Goal: Task Accomplishment & Management: Use online tool/utility

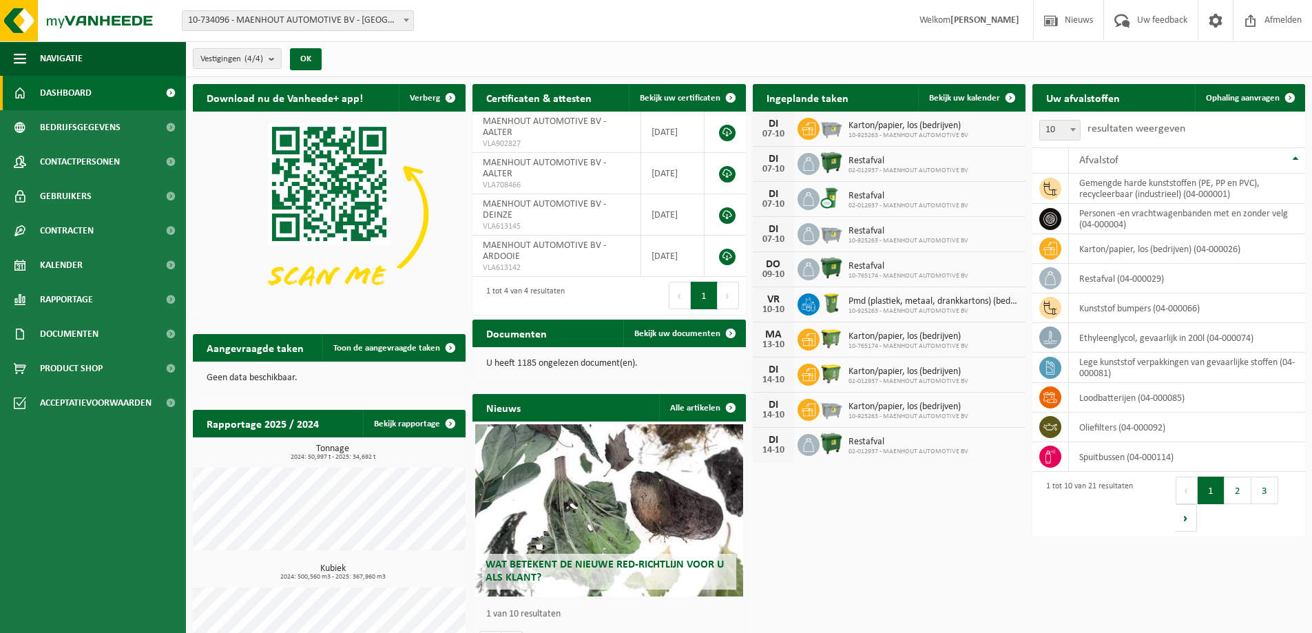
click at [274, 14] on span "10-734096 - MAENHOUT AUTOMOTIVE BV - [GEOGRAPHIC_DATA]" at bounding box center [298, 20] width 231 height 19
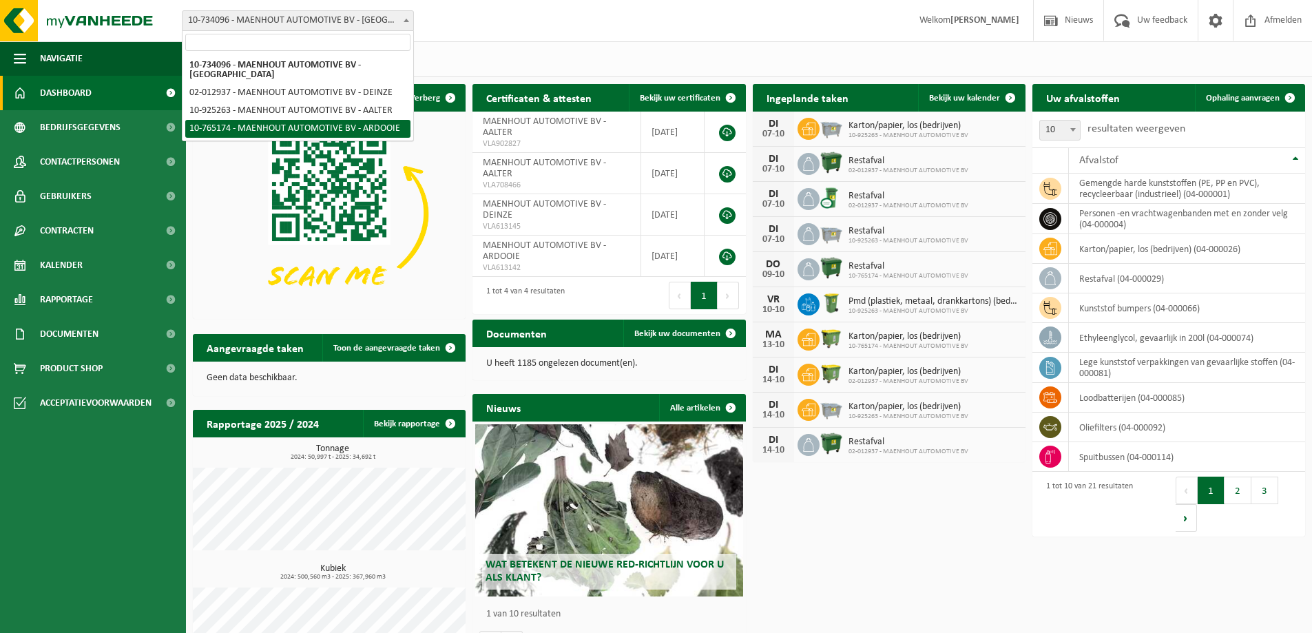
select select "12790"
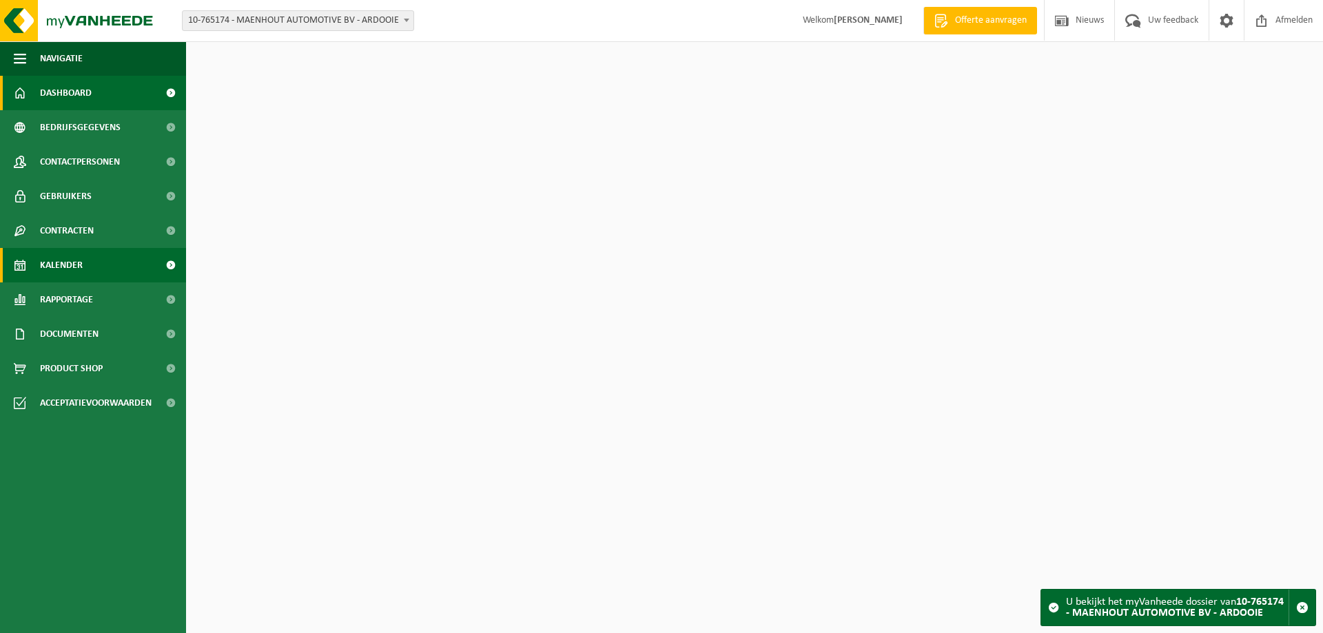
click at [59, 262] on span "Kalender" at bounding box center [61, 265] width 43 height 34
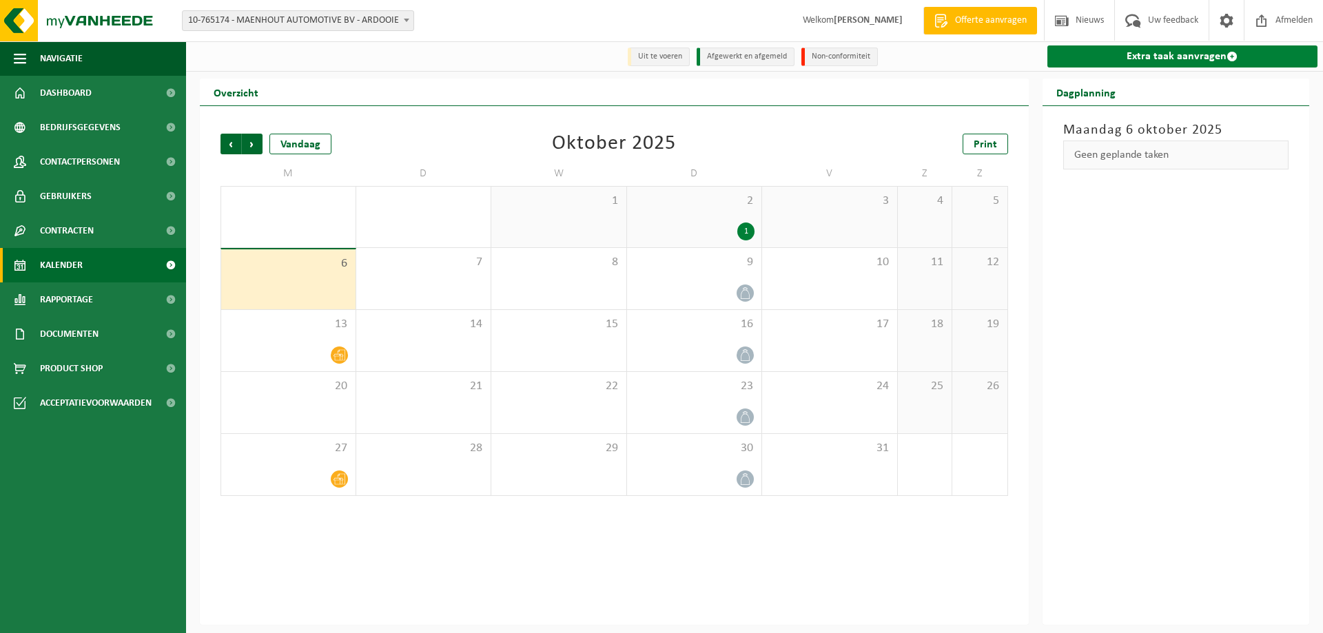
click at [1140, 55] on link "Extra taak aanvragen" at bounding box center [1182, 56] width 271 height 22
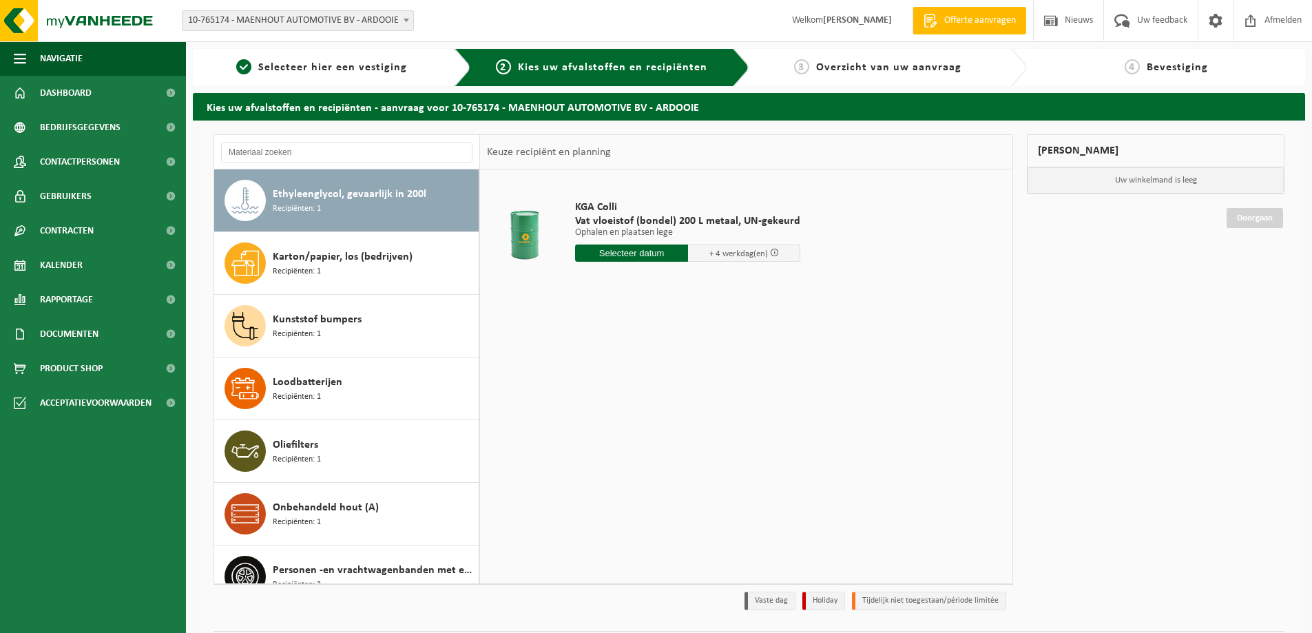
scroll to position [338, 0]
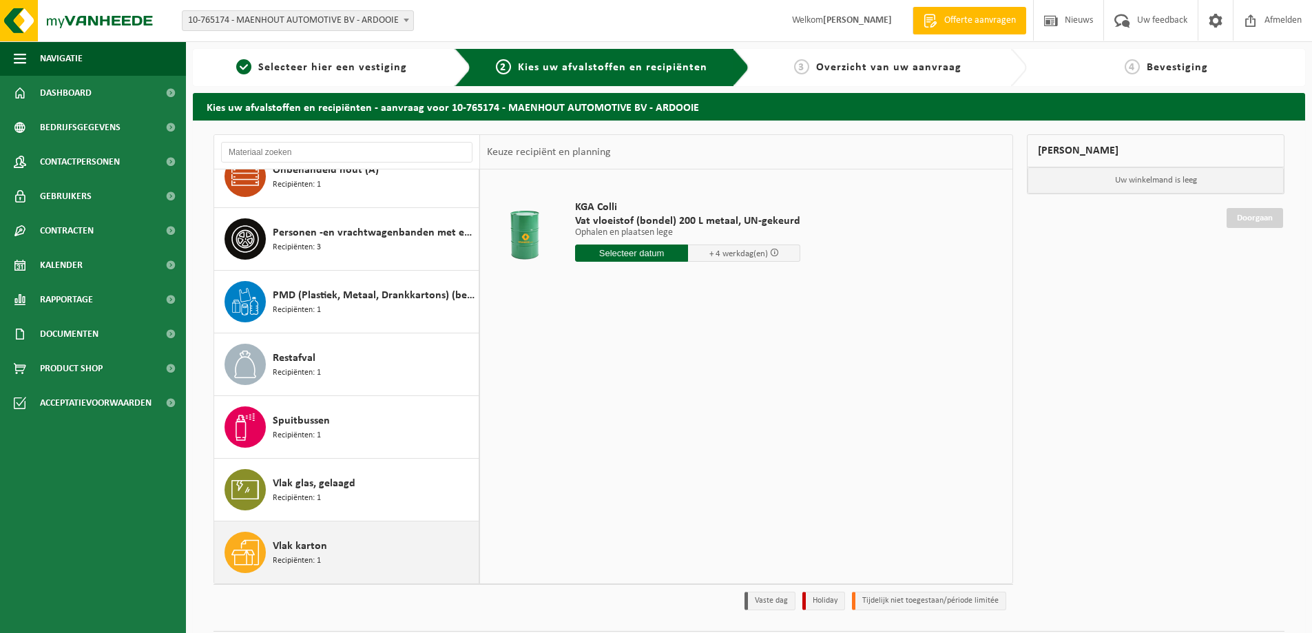
click at [316, 536] on div "Vlak karton Recipiënten: 1" at bounding box center [374, 552] width 203 height 41
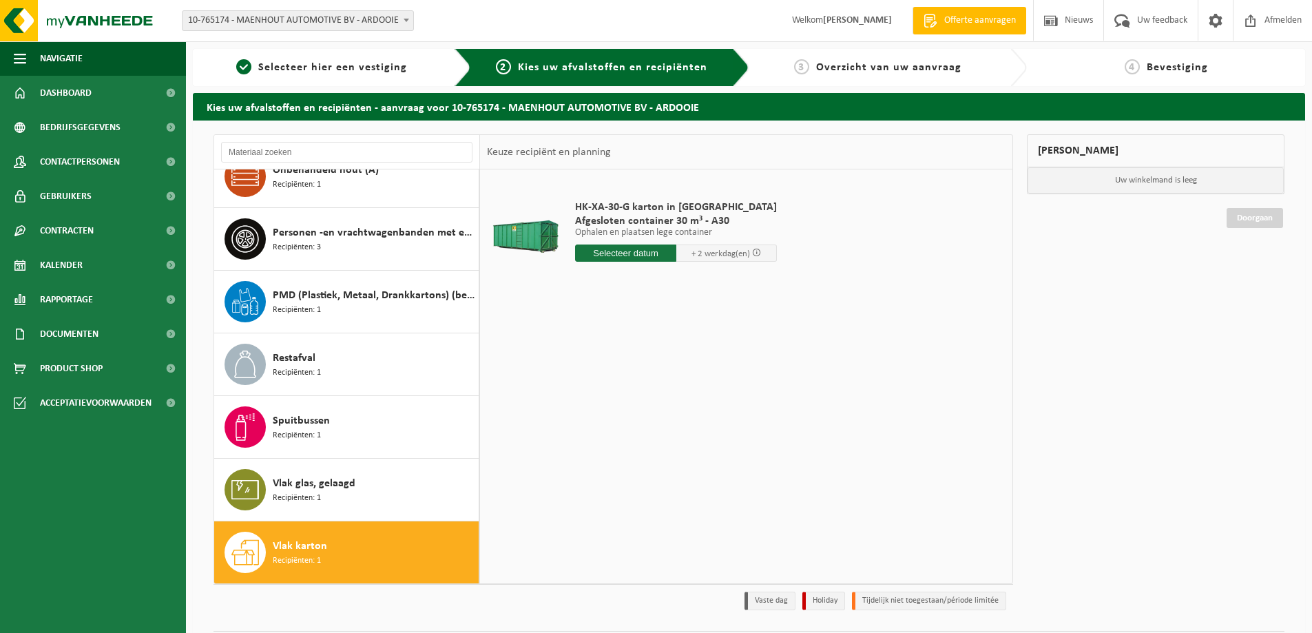
click at [296, 558] on span "Recipiënten: 1" at bounding box center [297, 561] width 48 height 13
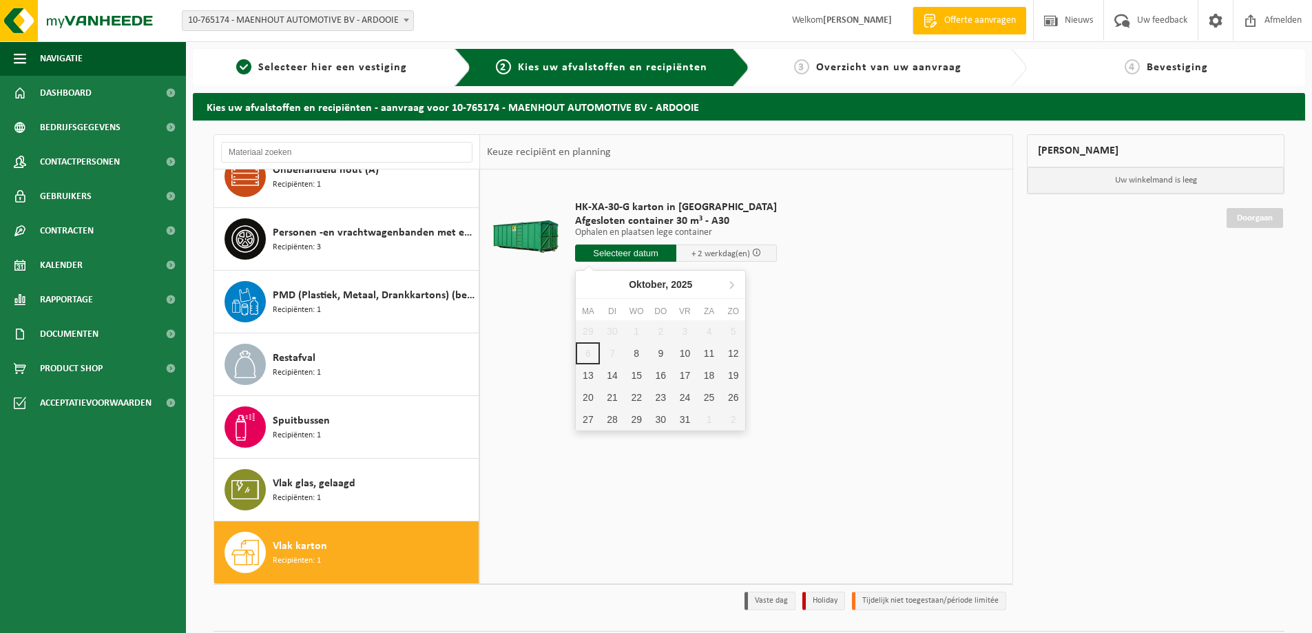
click at [648, 255] on input "text" at bounding box center [625, 253] width 101 height 17
click at [638, 356] on div "8" at bounding box center [637, 353] width 24 height 22
type input "Van 2025-10-08"
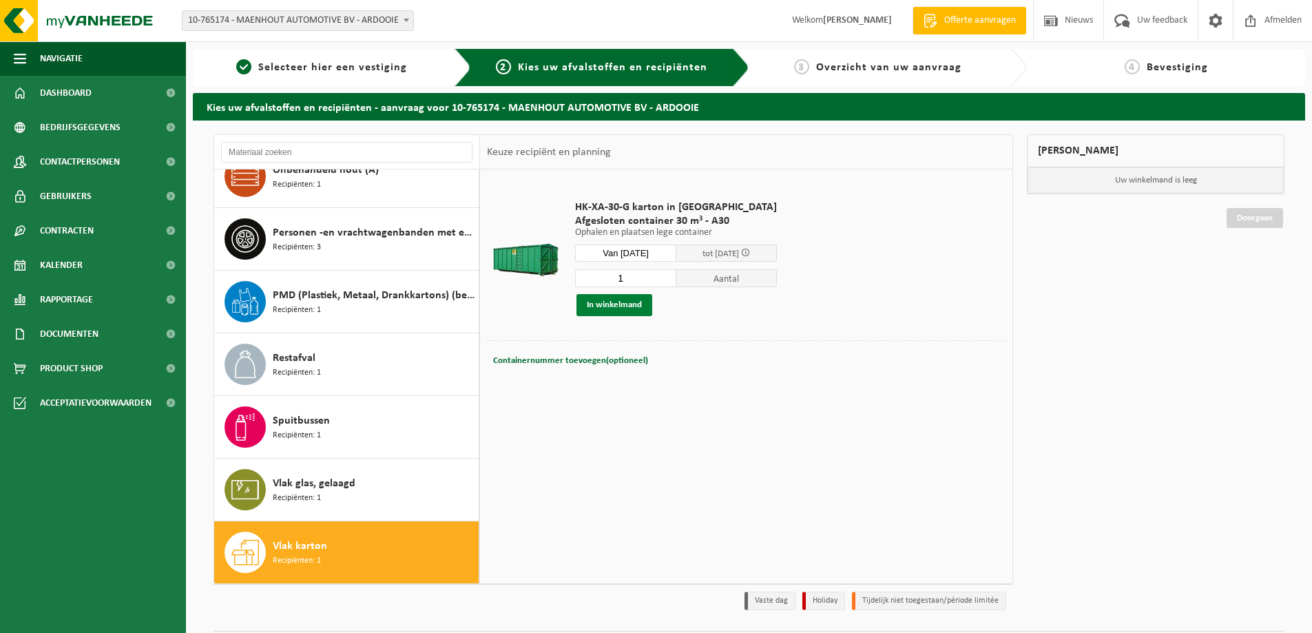
click at [610, 305] on button "In winkelmand" at bounding box center [615, 305] width 76 height 22
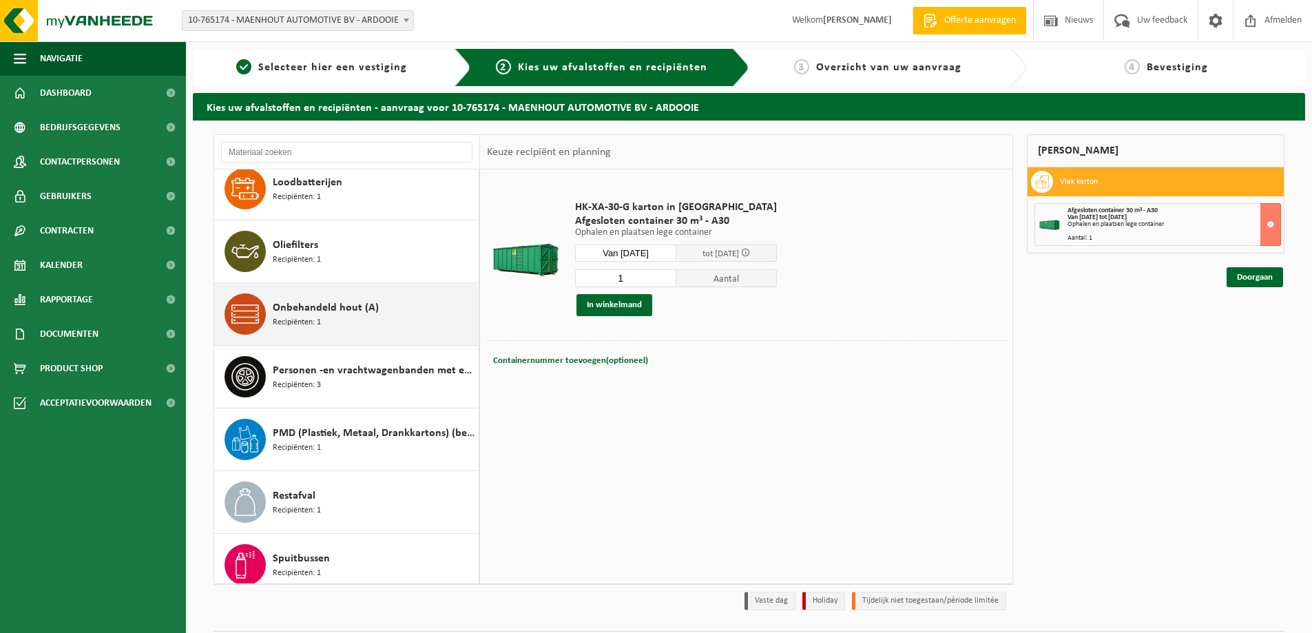
click at [333, 320] on div "Onbehandeld hout (A) Recipiënten: 1" at bounding box center [374, 313] width 203 height 41
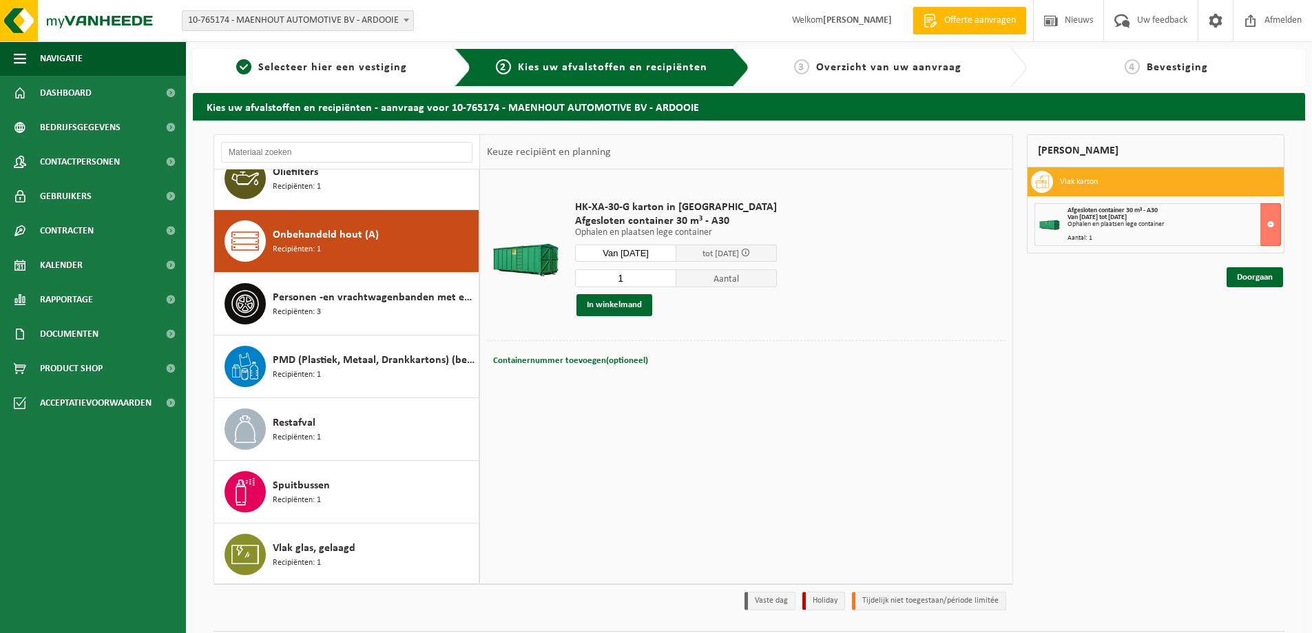
scroll to position [313, 0]
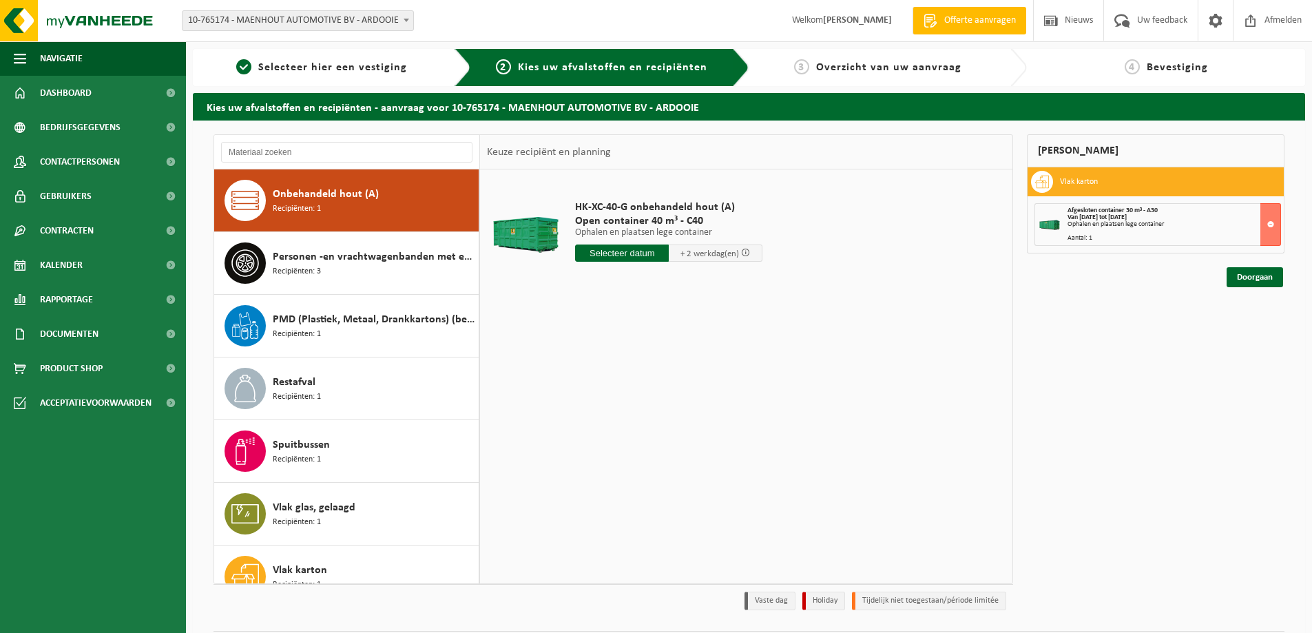
click at [632, 249] on input "text" at bounding box center [622, 253] width 94 height 17
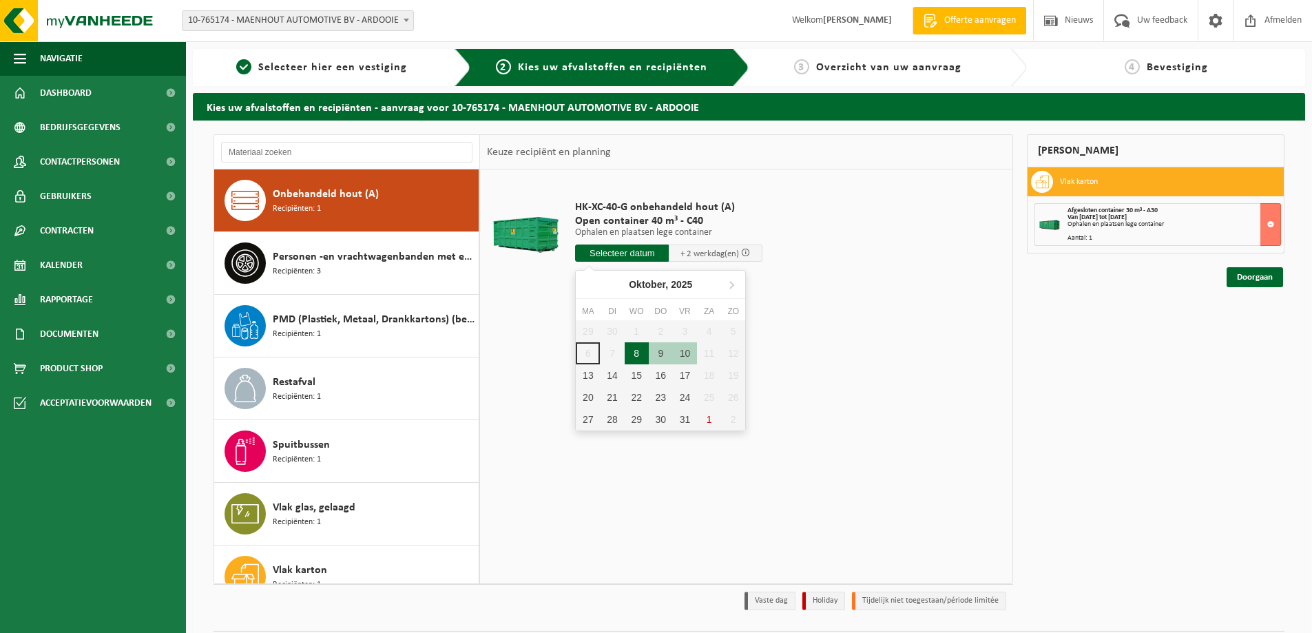
click at [635, 353] on div "8" at bounding box center [637, 353] width 24 height 22
type input "Van 2025-10-08"
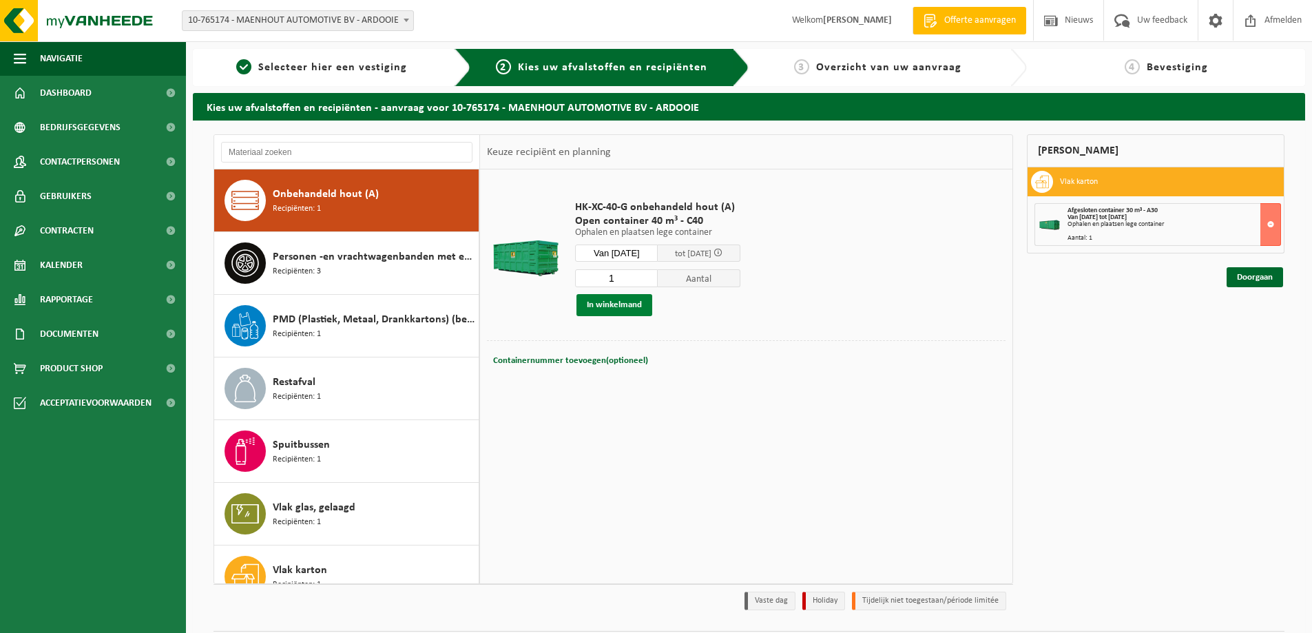
click at [590, 309] on button "In winkelmand" at bounding box center [615, 305] width 76 height 22
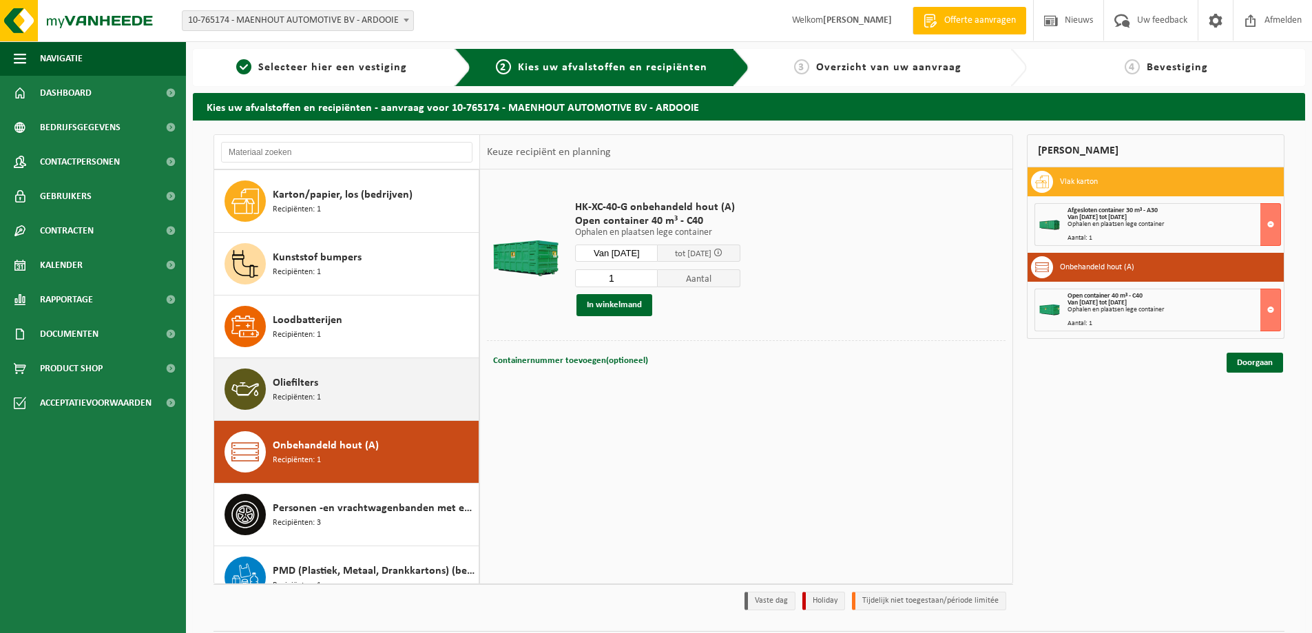
scroll to position [0, 0]
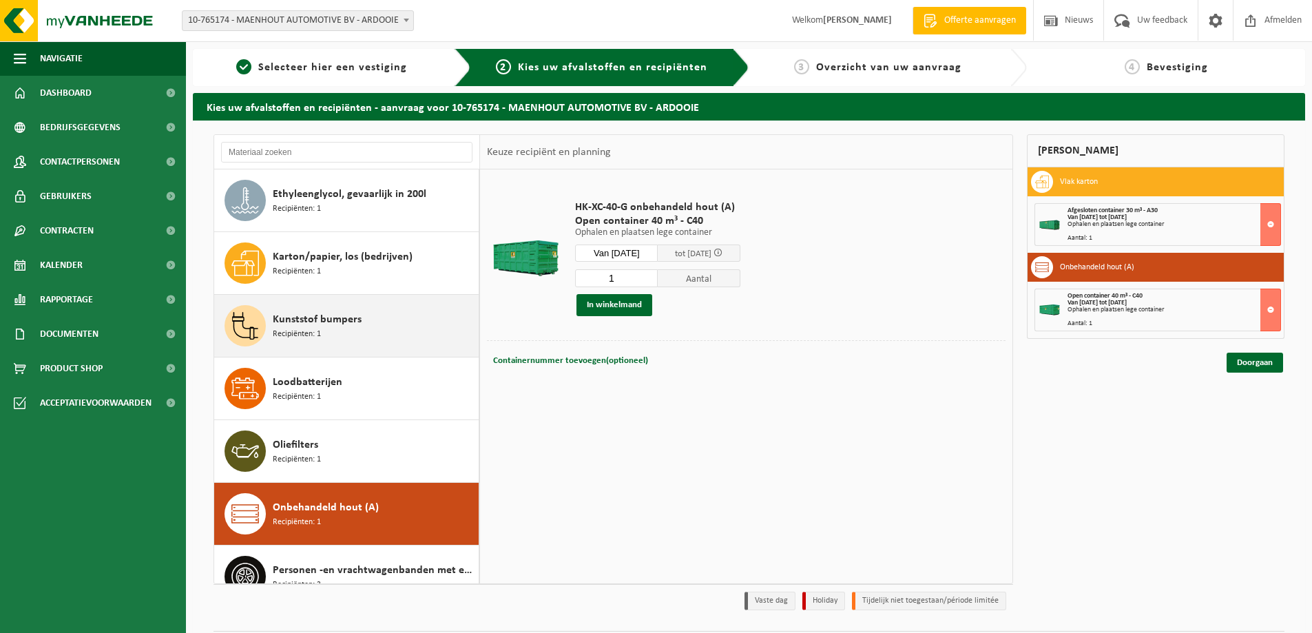
click at [321, 332] on div "Kunststof bumpers Recipiënten: 1" at bounding box center [374, 325] width 203 height 41
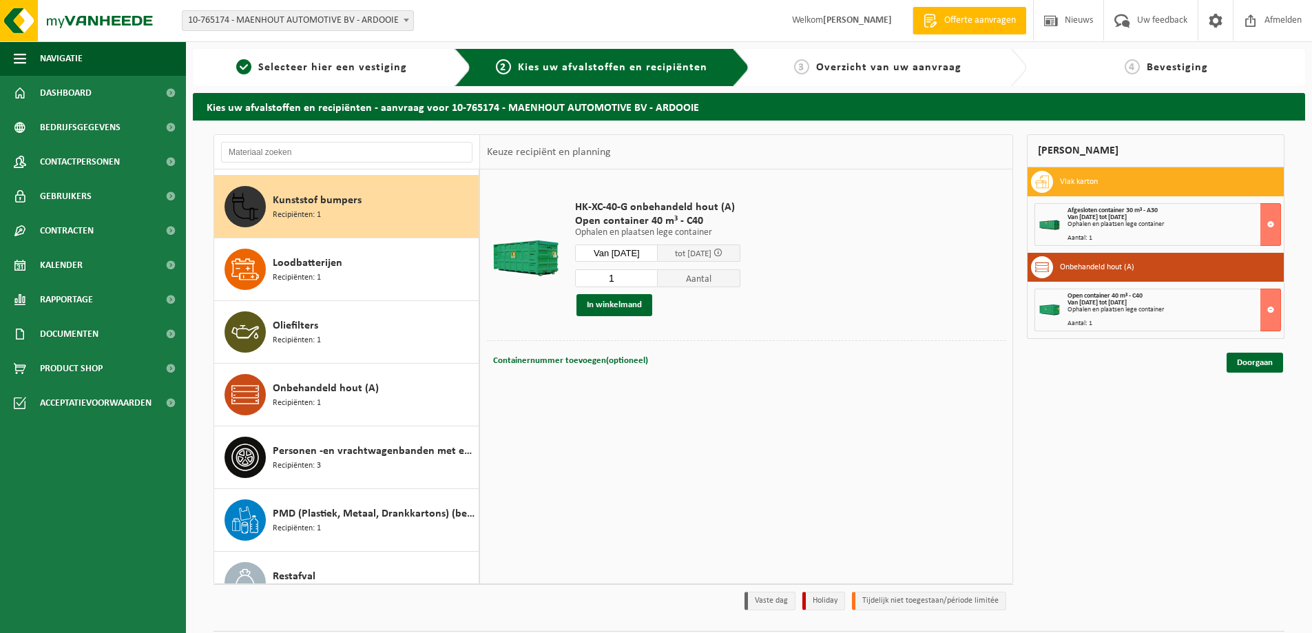
scroll to position [125, 0]
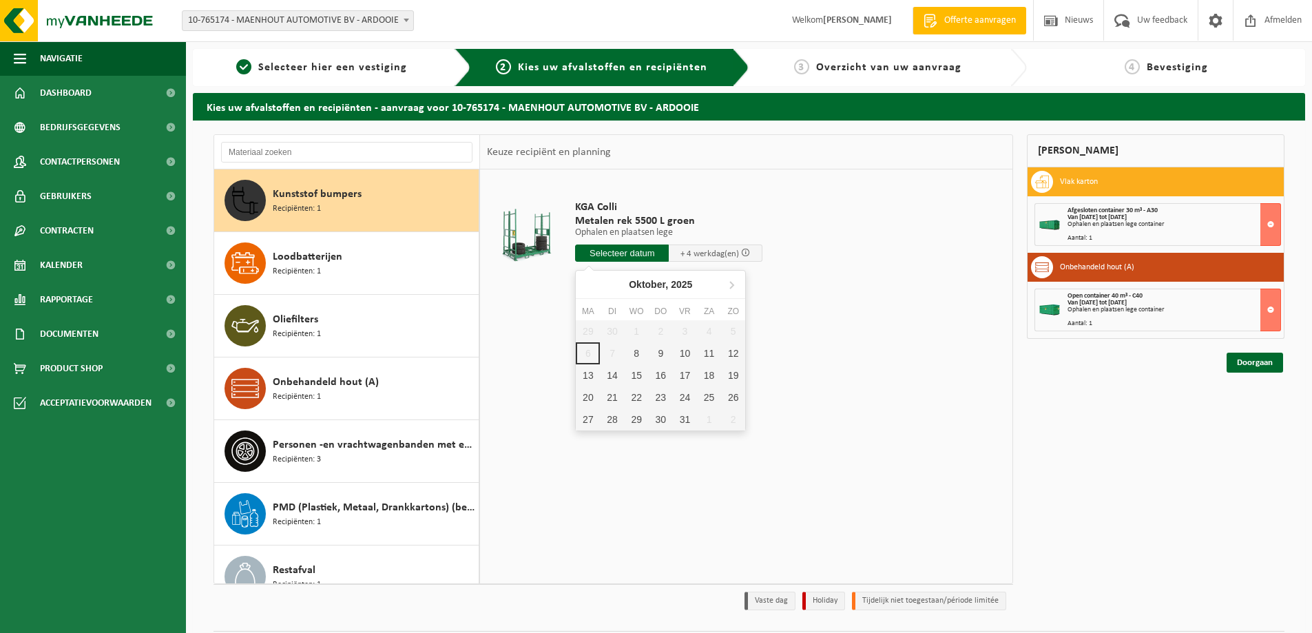
click at [625, 247] on input "text" at bounding box center [622, 253] width 94 height 17
click at [640, 349] on div "8" at bounding box center [637, 353] width 24 height 22
type input "Van 2025-10-08"
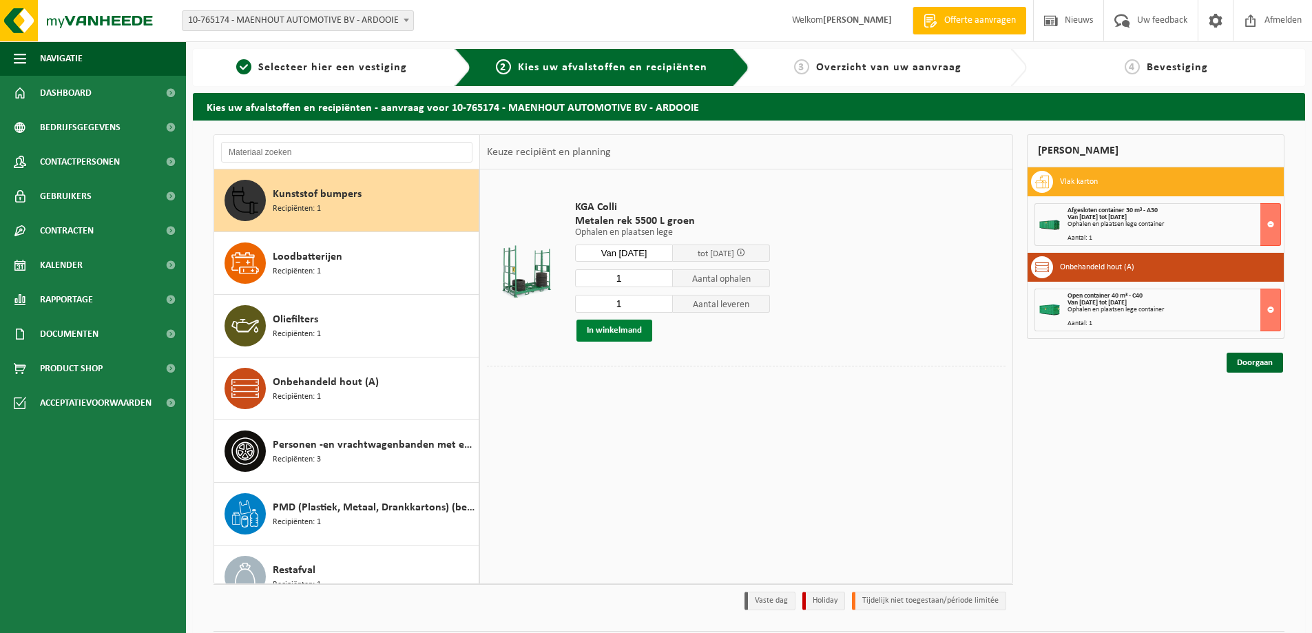
click at [601, 331] on button "In winkelmand" at bounding box center [615, 331] width 76 height 22
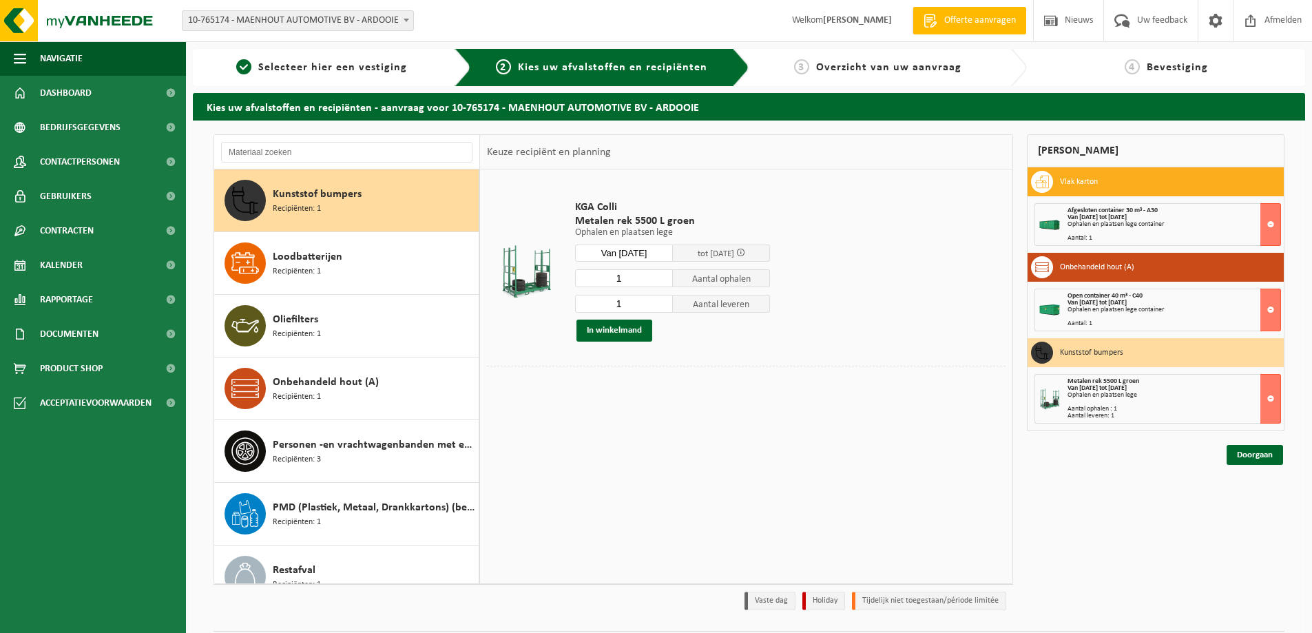
scroll to position [0, 0]
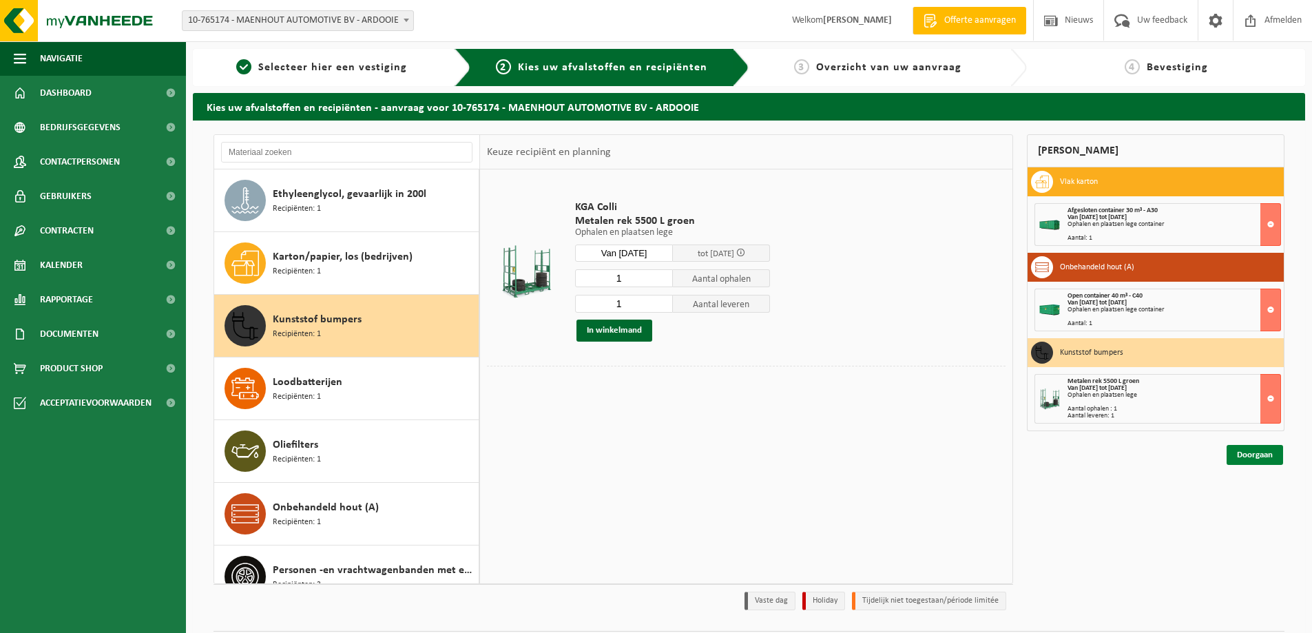
click at [1257, 454] on link "Doorgaan" at bounding box center [1255, 455] width 56 height 20
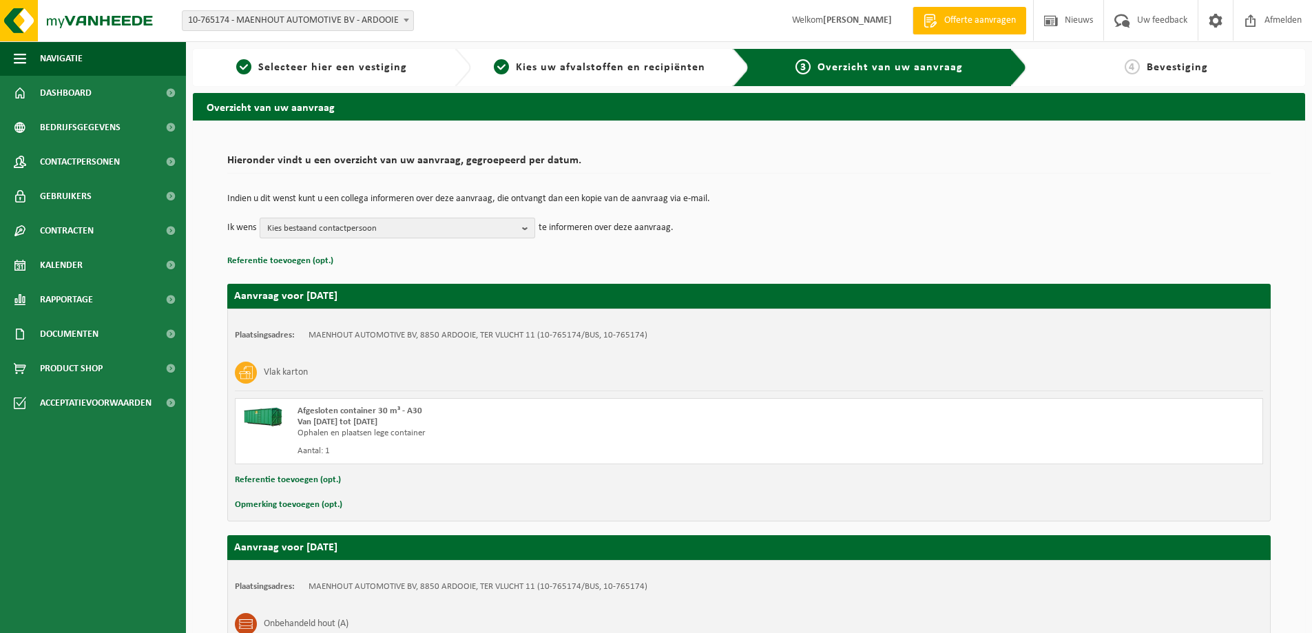
click at [302, 221] on span "Kies bestaand contactpersoon" at bounding box center [391, 228] width 249 height 21
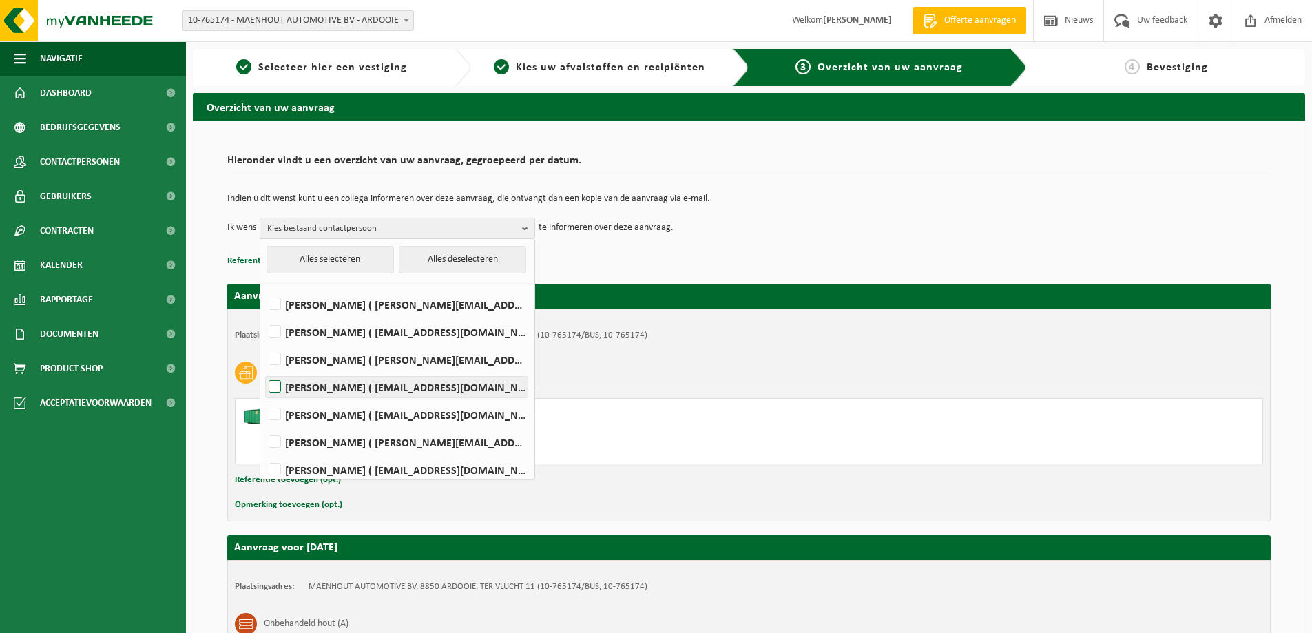
click at [277, 385] on label "Delphine Maenhout ( delphine.maenhout@maenhout-automotive.be )" at bounding box center [397, 387] width 262 height 21
click at [264, 370] on input "Delphine Maenhout ( delphine.maenhout@maenhout-automotive.be )" at bounding box center [263, 369] width 1 height 1
checkbox input "true"
click at [862, 223] on td "Ik wens Delphine Maenhout Alles selecteren Alles deselecteren Joeri Carette ( j…" at bounding box center [749, 228] width 1044 height 21
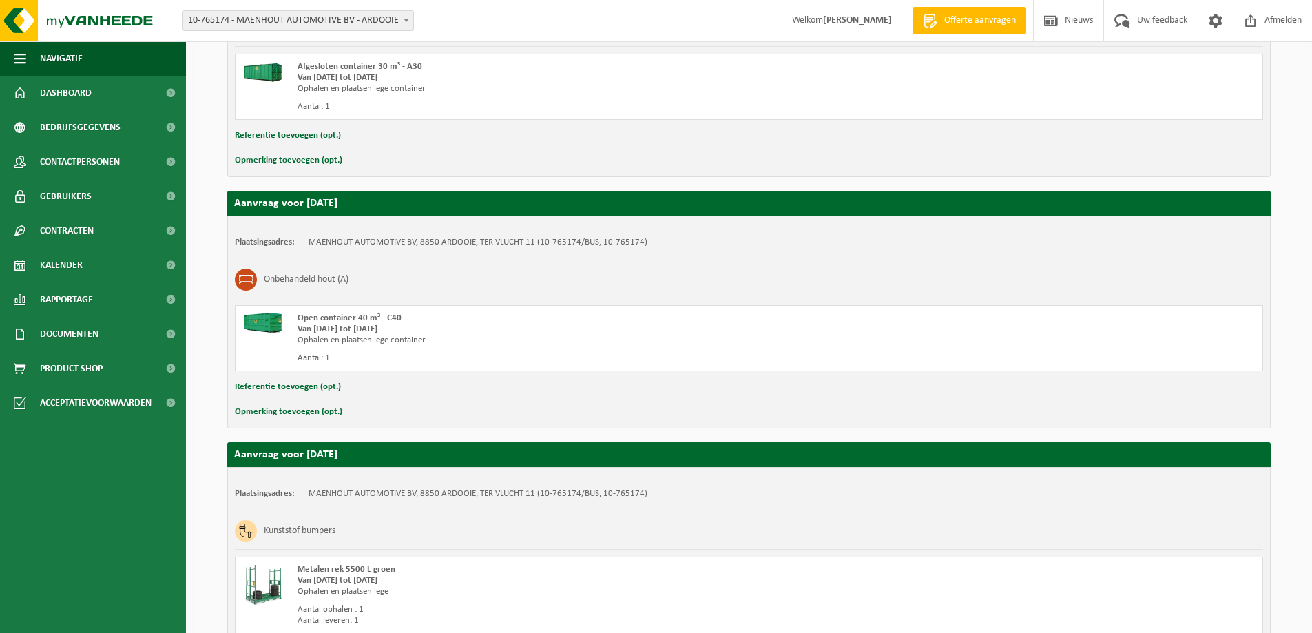
scroll to position [472, 0]
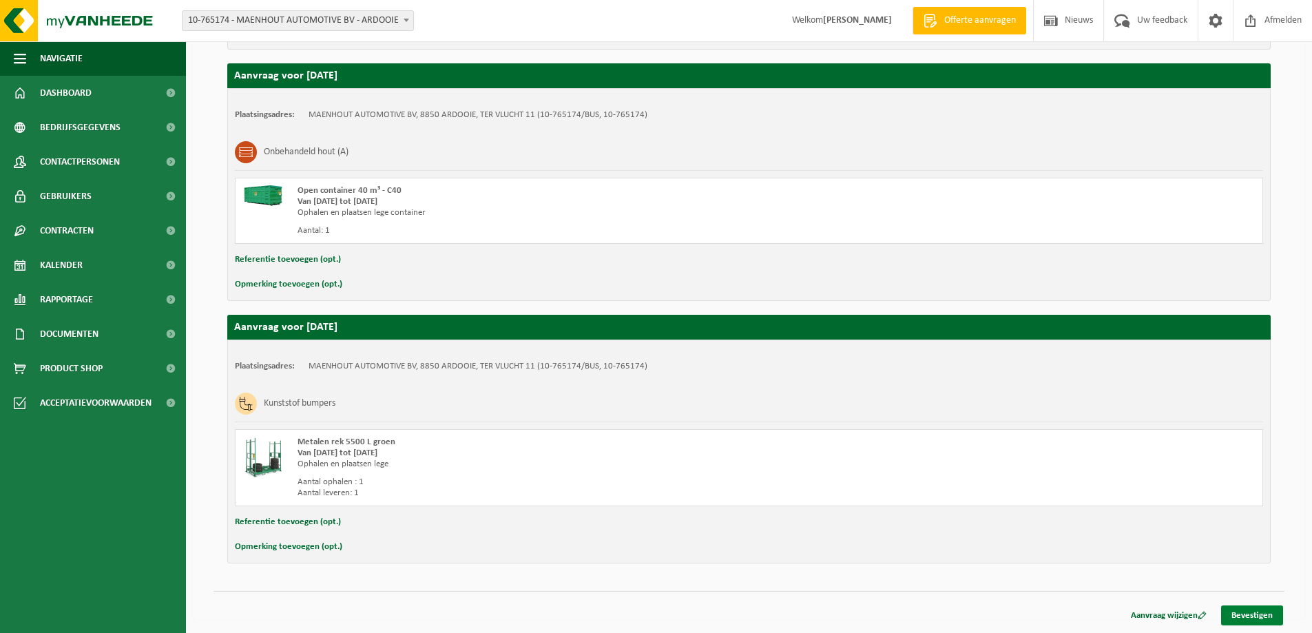
click at [1247, 611] on link "Bevestigen" at bounding box center [1253, 616] width 62 height 20
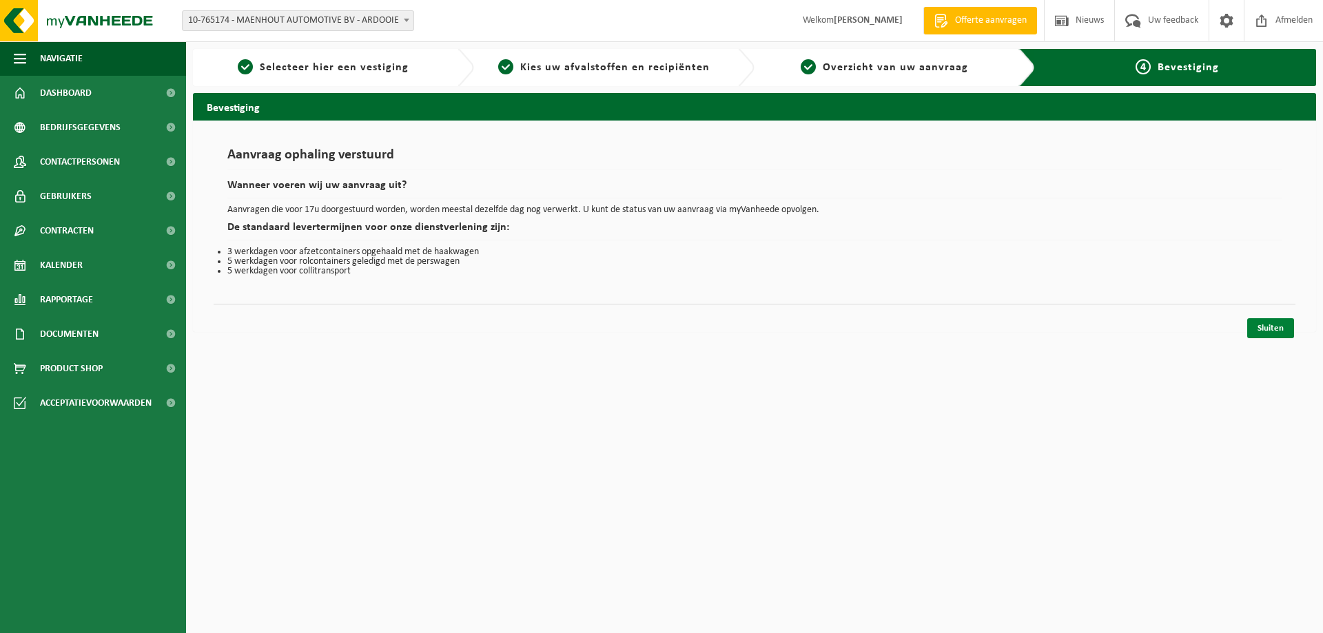
click at [1265, 327] on link "Sluiten" at bounding box center [1270, 328] width 47 height 20
